Goal: Find specific fact: Find specific fact

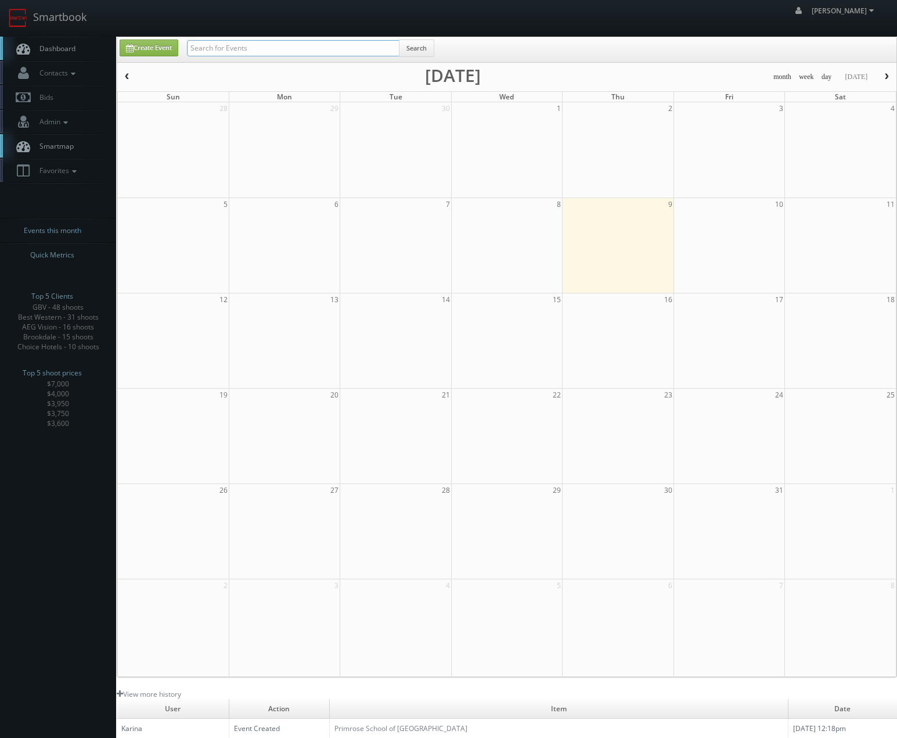
click at [246, 49] on input "text" at bounding box center [293, 48] width 213 height 16
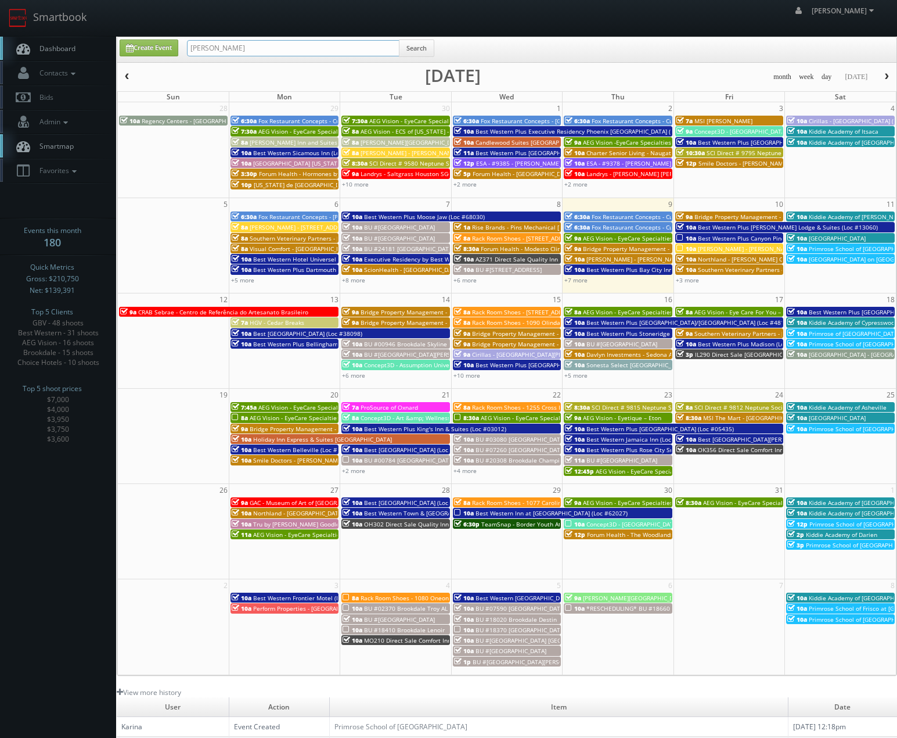
type input "[PERSON_NAME]"
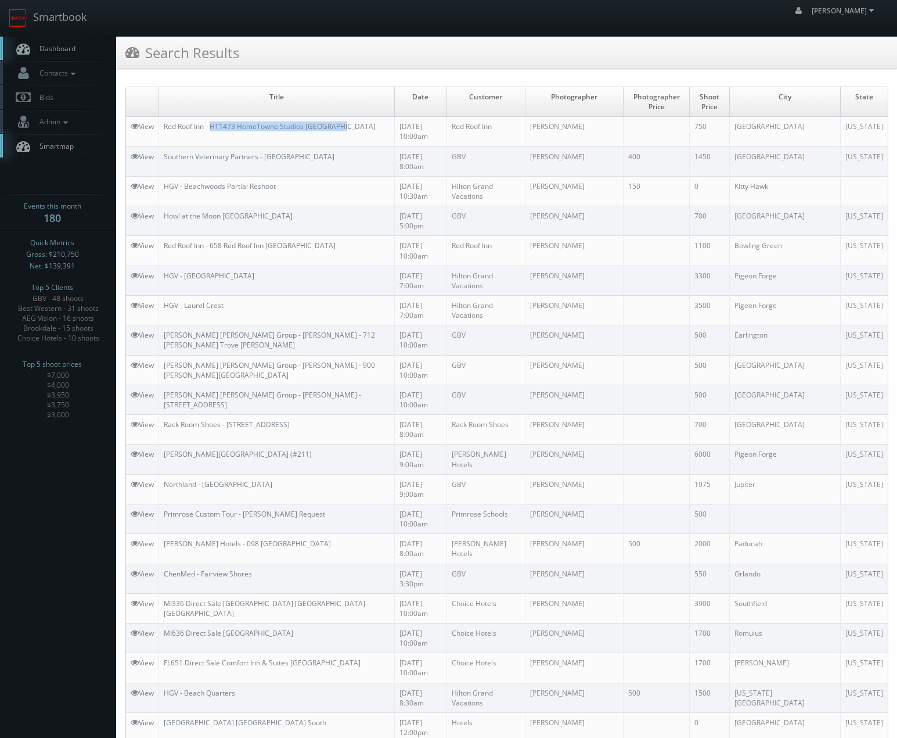
drag, startPoint x: 357, startPoint y: 132, endPoint x: 214, endPoint y: 136, distance: 143.5
click at [214, 136] on td "Red Roof Inn - HT1473 HomeTowne Studios [GEOGRAPHIC_DATA]" at bounding box center [277, 132] width 236 height 30
copy link "HT1473 HomeTowne Studios [GEOGRAPHIC_DATA]"
